Goal: Information Seeking & Learning: Learn about a topic

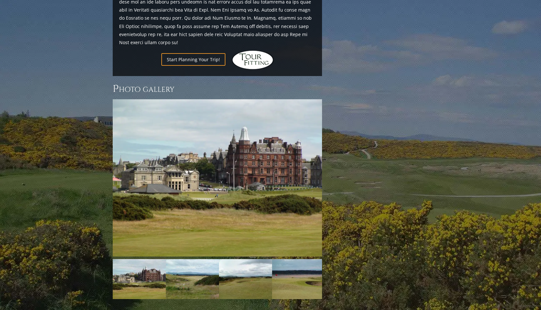
scroll to position [833, 0]
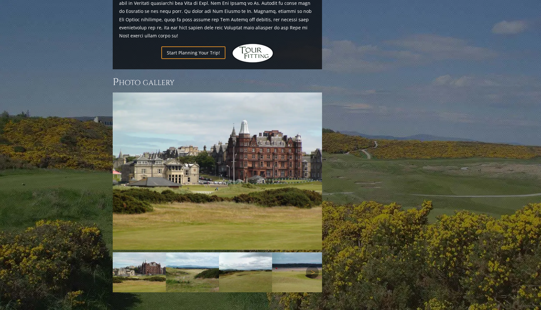
click at [129, 252] on img at bounding box center [139, 272] width 53 height 40
click at [191, 252] on img at bounding box center [192, 272] width 53 height 40
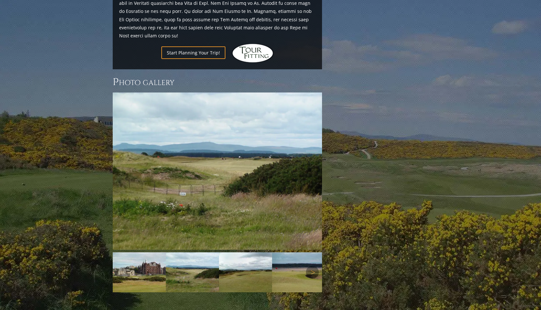
click at [230, 252] on img at bounding box center [245, 272] width 53 height 40
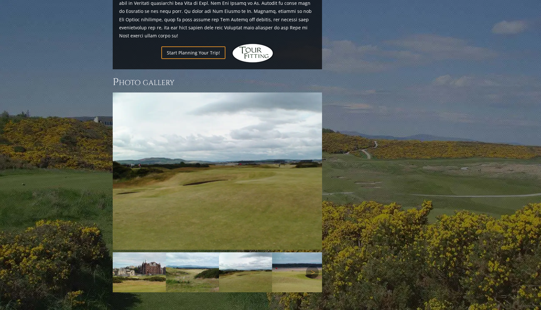
click at [298, 255] on img at bounding box center [298, 272] width 53 height 40
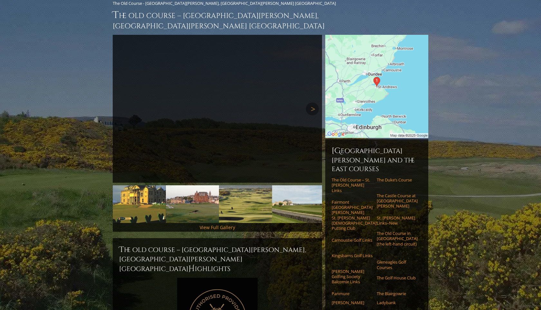
scroll to position [18, 0]
